Goal: Task Accomplishment & Management: Manage account settings

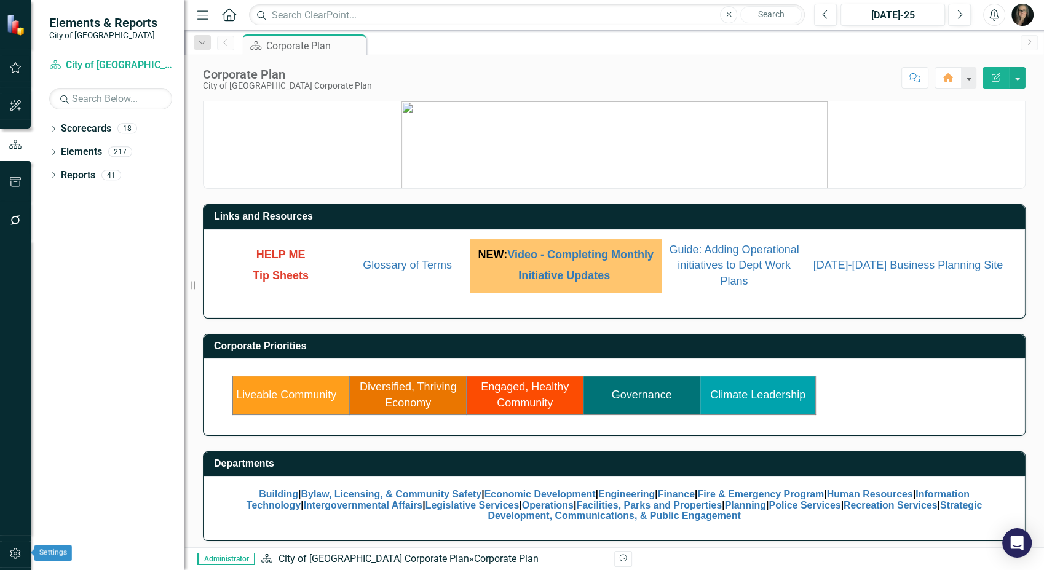
click at [14, 551] on icon "button" at bounding box center [15, 553] width 13 height 10
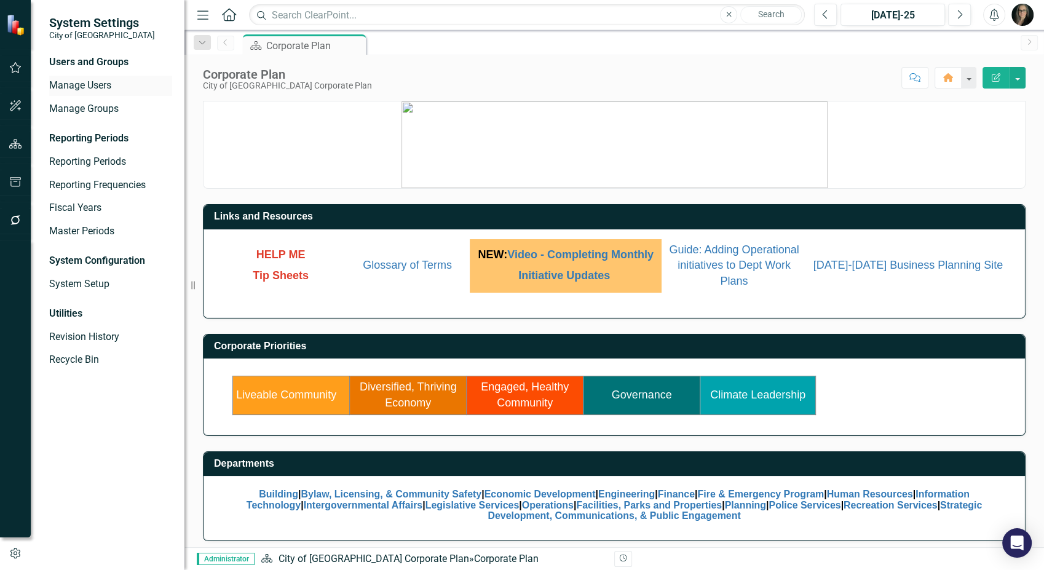
click at [93, 82] on link "Manage Users" at bounding box center [110, 86] width 123 height 14
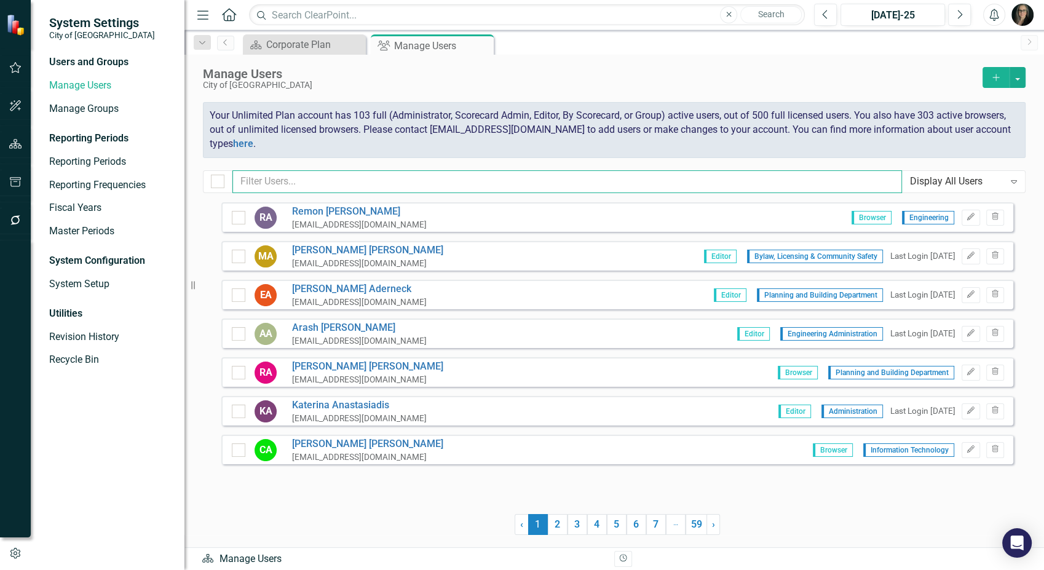
click at [279, 183] on input "text" at bounding box center [566, 181] width 669 height 23
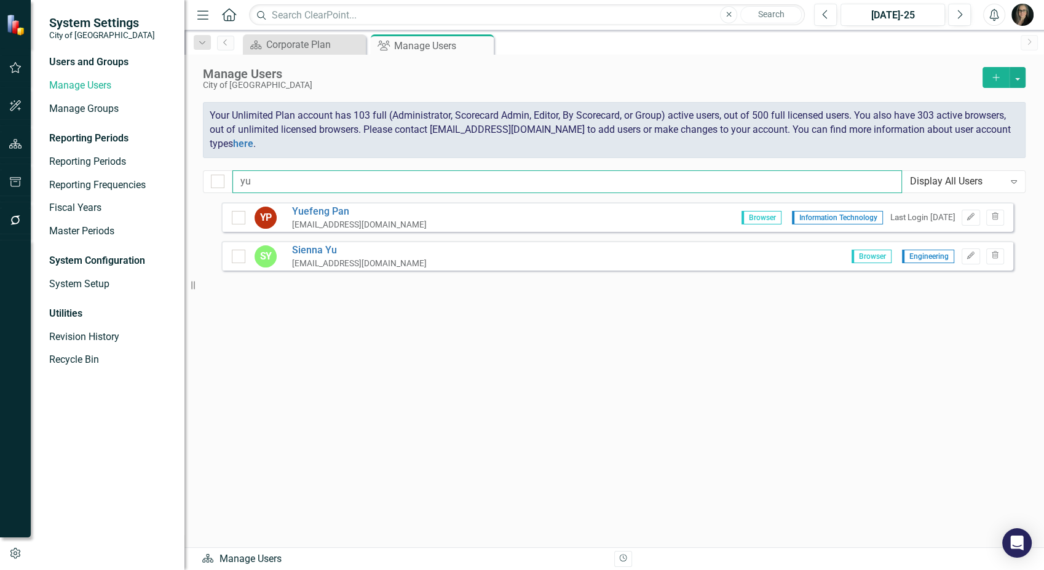
type input "y"
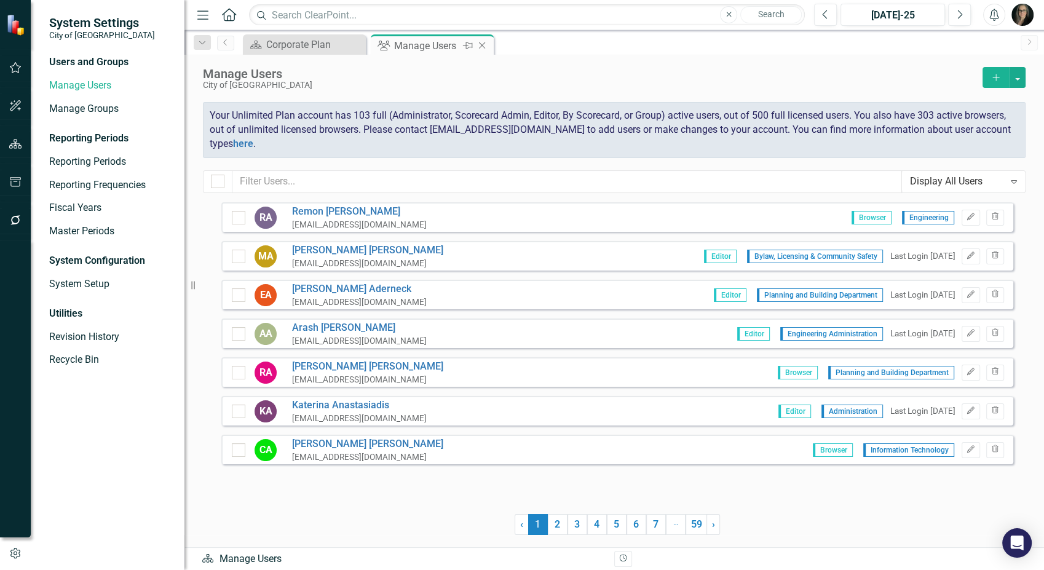
click at [484, 42] on icon at bounding box center [482, 45] width 7 height 7
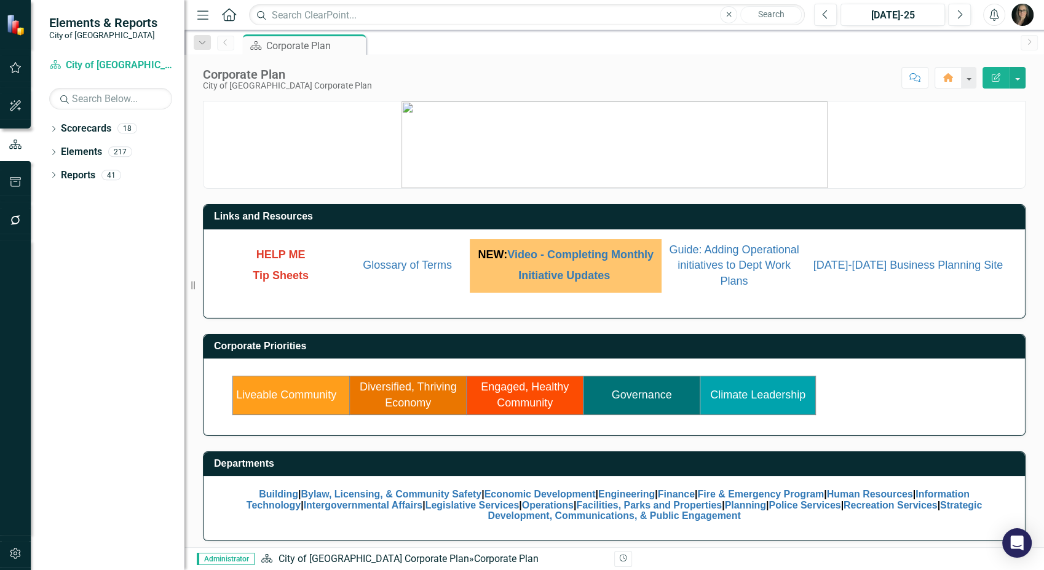
drag, startPoint x: 188, startPoint y: 285, endPoint x: 149, endPoint y: 288, distance: 39.5
click at [149, 288] on div "Elements & Reports City of [GEOGRAPHIC_DATA] Scorecard City of [GEOGRAPHIC_DATA…" at bounding box center [92, 285] width 184 height 570
click at [438, 66] on div "Corporate Plan City of [GEOGRAPHIC_DATA] Corporate Plan Score: N/A [DATE]-25 Co…" at bounding box center [613, 73] width 859 height 37
